Goal: Find specific page/section

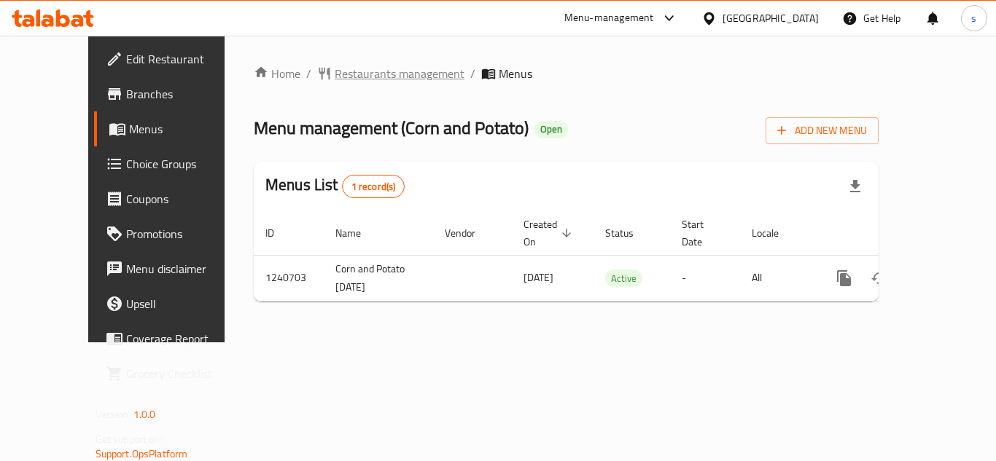
click at [359, 77] on span "Restaurants management" at bounding box center [400, 73] width 130 height 17
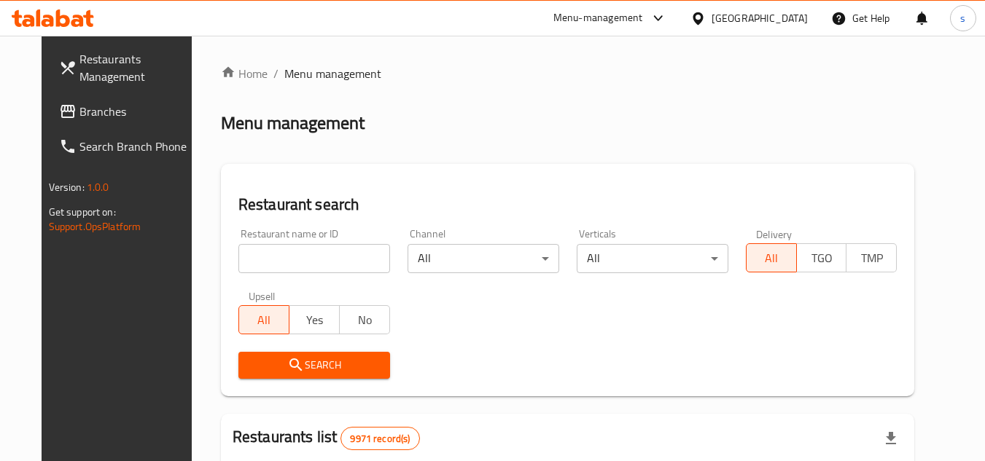
click at [314, 256] on input "search" at bounding box center [314, 258] width 152 height 29
paste input "680432"
type input "680432"
click button "Search" at bounding box center [314, 365] width 152 height 27
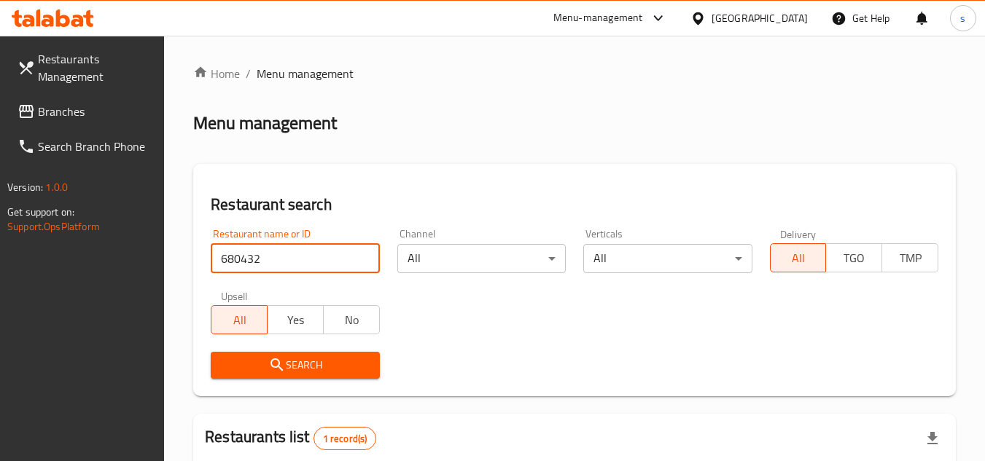
click at [703, 16] on icon at bounding box center [697, 18] width 10 height 12
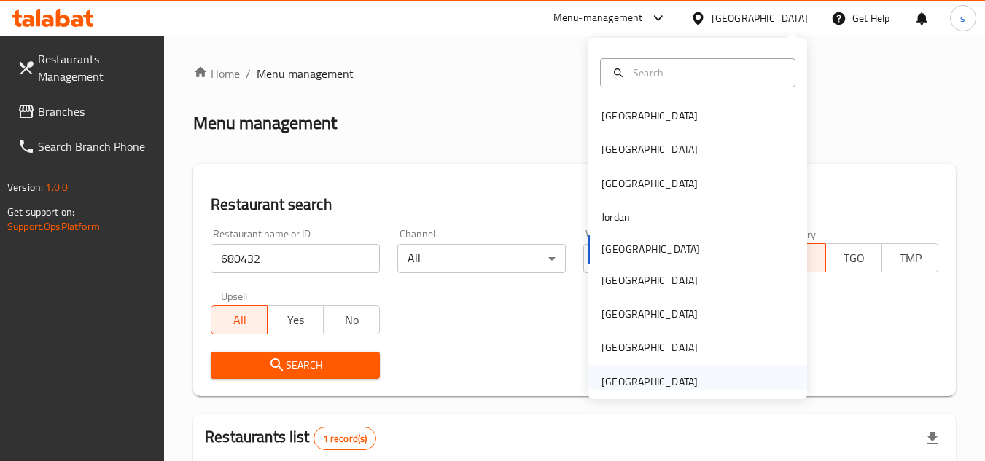
click at [644, 386] on div "[GEOGRAPHIC_DATA]" at bounding box center [649, 382] width 96 height 16
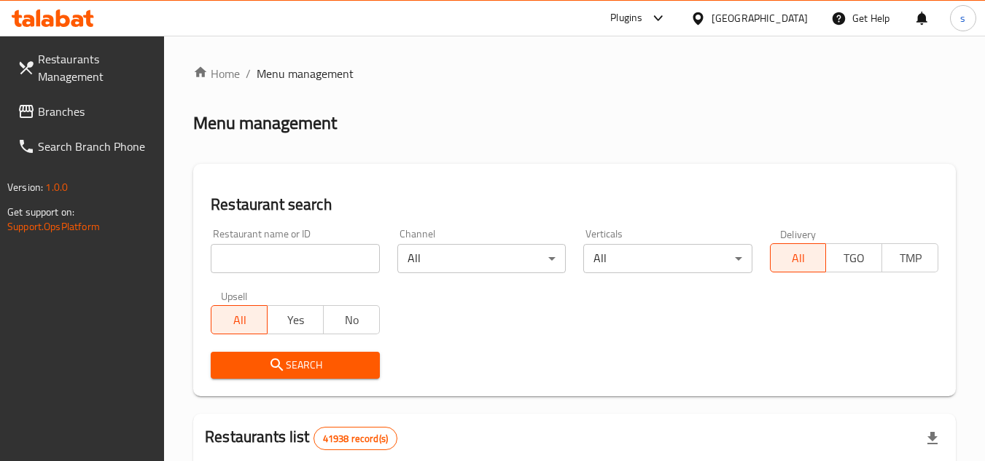
drag, startPoint x: 255, startPoint y: 246, endPoint x: 161, endPoint y: 249, distance: 94.1
click at [255, 246] on input "search" at bounding box center [295, 258] width 168 height 29
click at [82, 104] on span "Branches" at bounding box center [95, 111] width 115 height 17
